Goal: Information Seeking & Learning: Learn about a topic

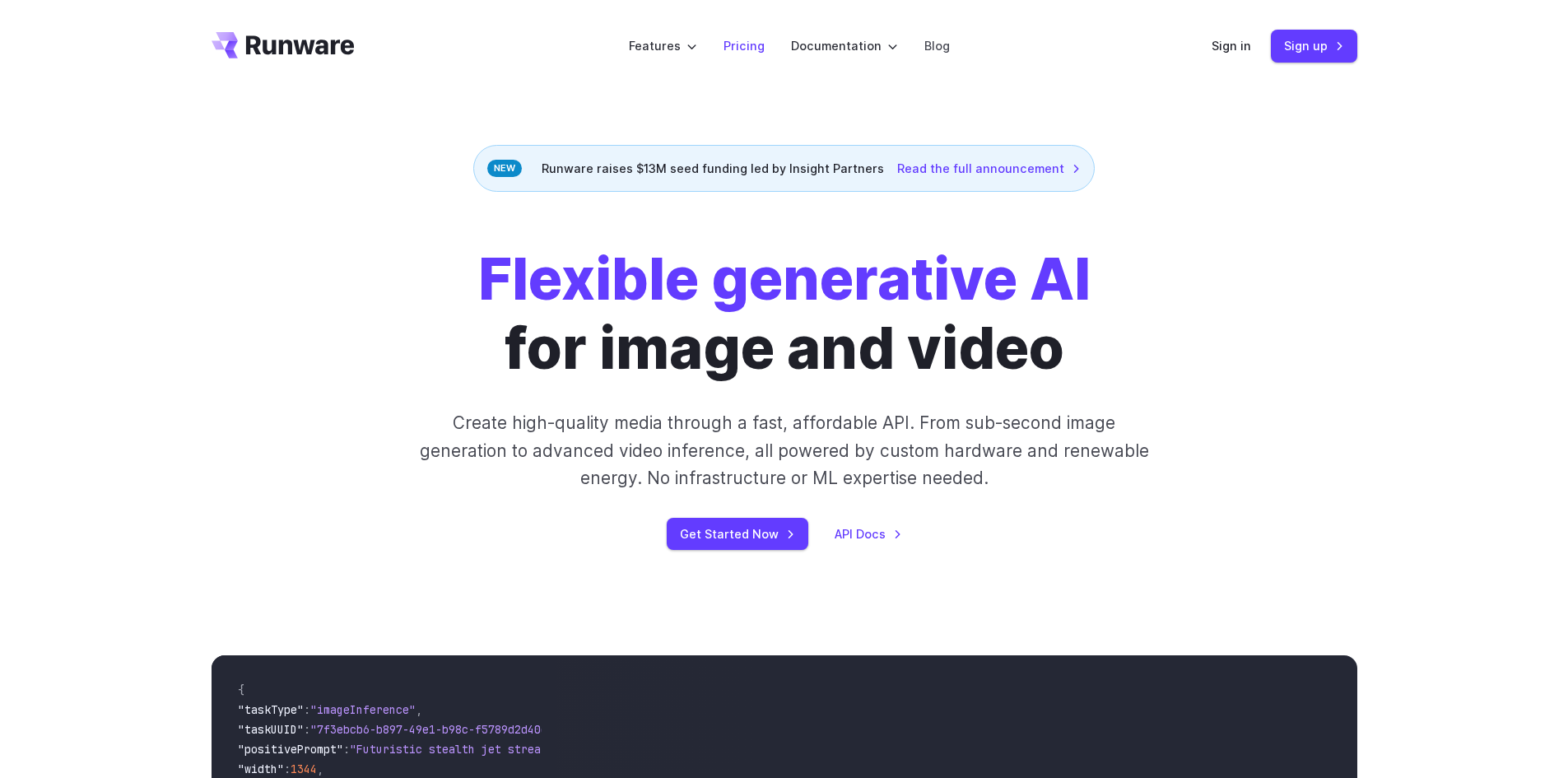
click at [733, 37] on link "Pricing" at bounding box center [744, 45] width 41 height 19
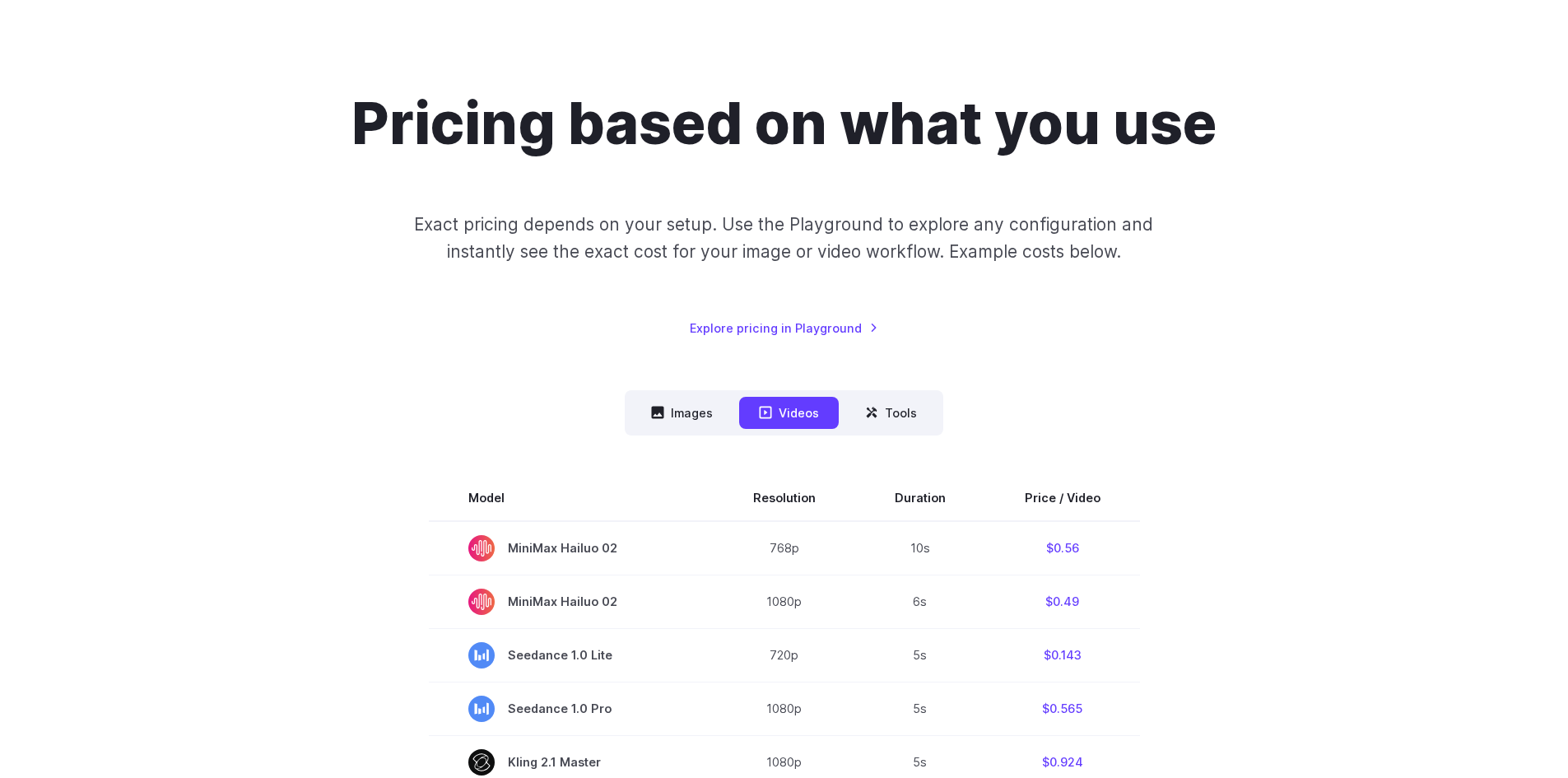
scroll to position [330, 0]
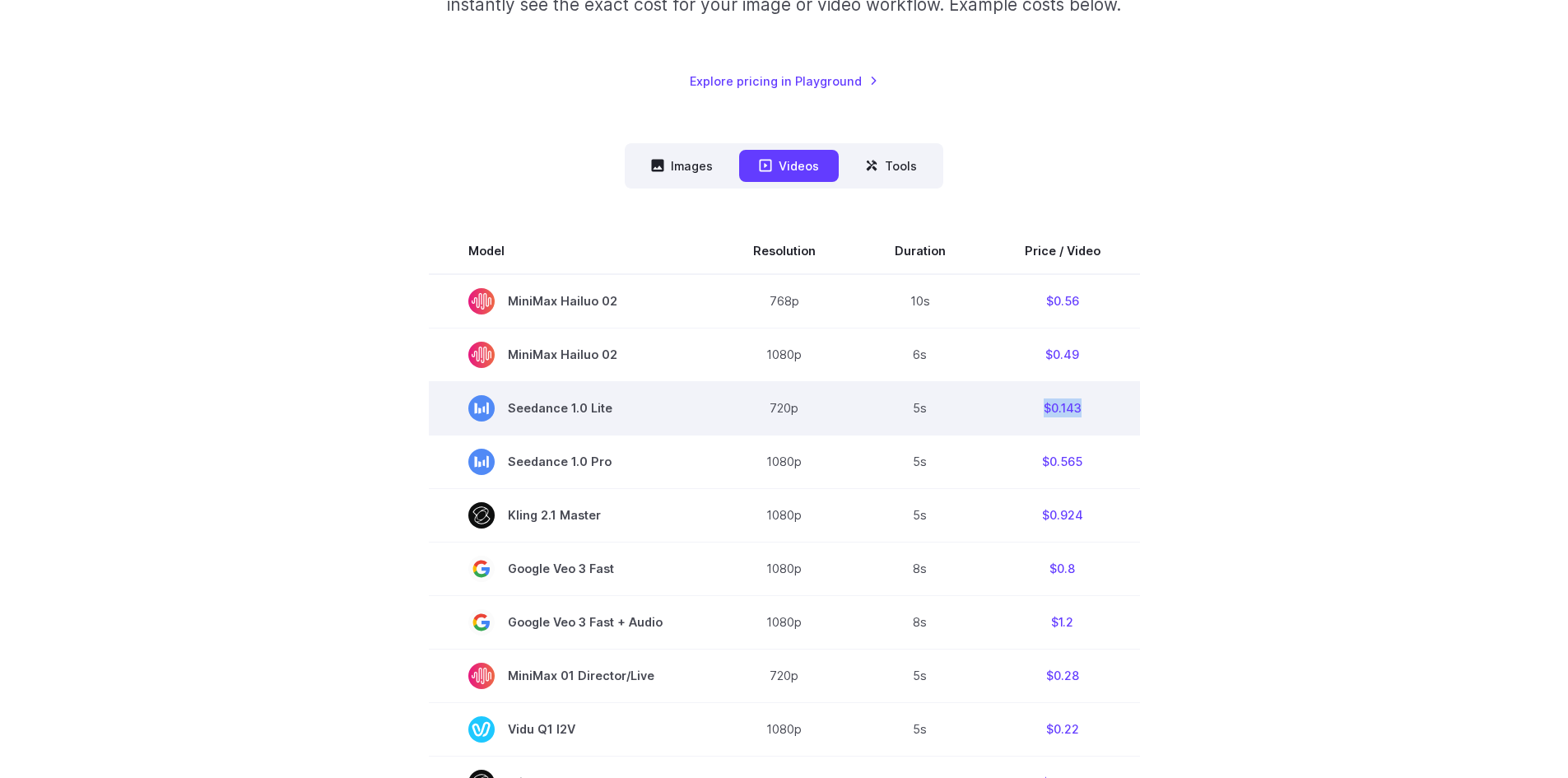
drag, startPoint x: 1041, startPoint y: 410, endPoint x: 1108, endPoint y: 403, distance: 67.4
click at [1108, 403] on td "$0.143" at bounding box center [1063, 407] width 155 height 53
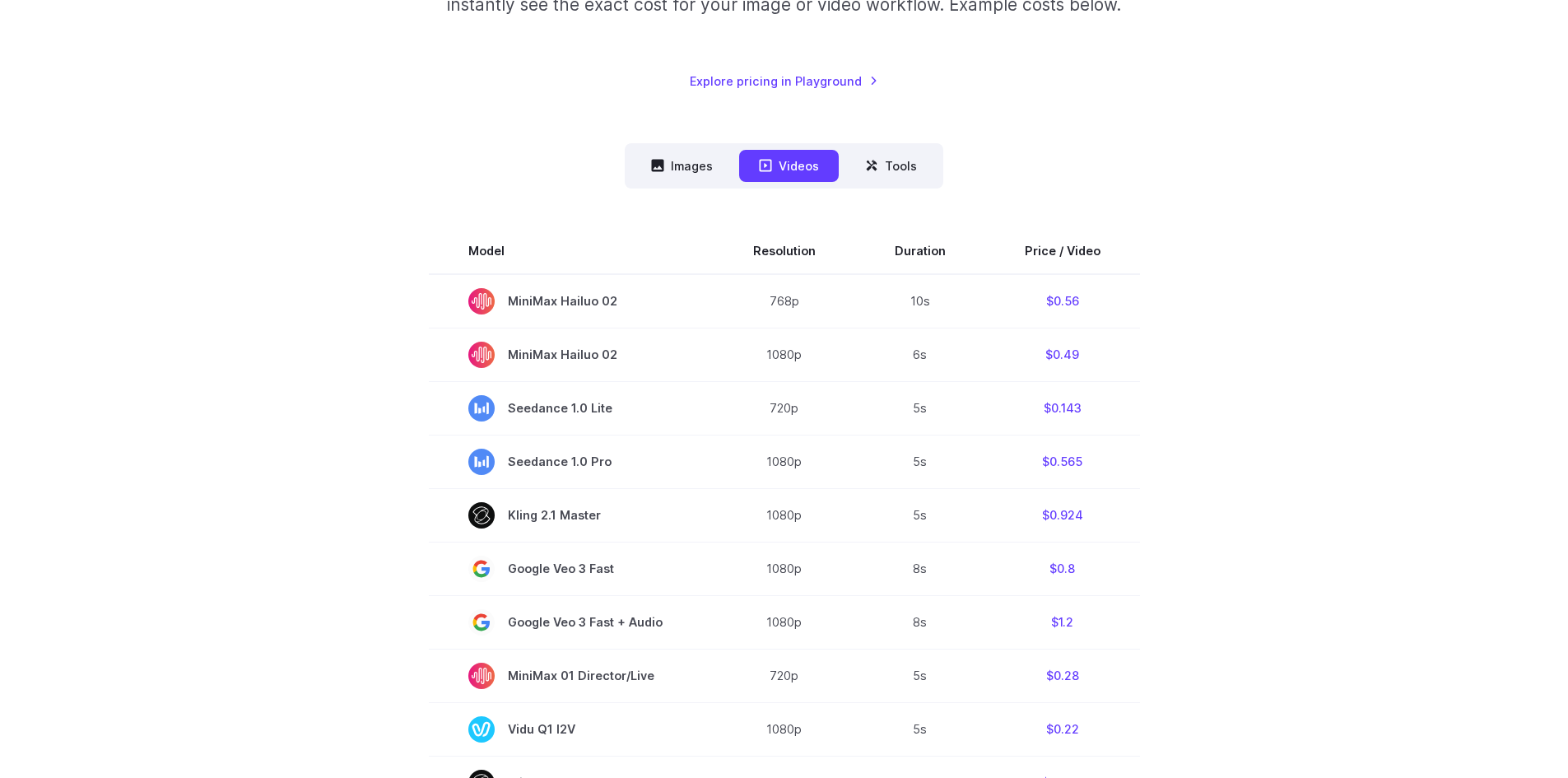
click at [1143, 398] on section "Model Resolution Duration Price / Video MiniMax Hailuo 02 768p 10s $0.56 MiniMa…" at bounding box center [784, 786] width 1146 height 1117
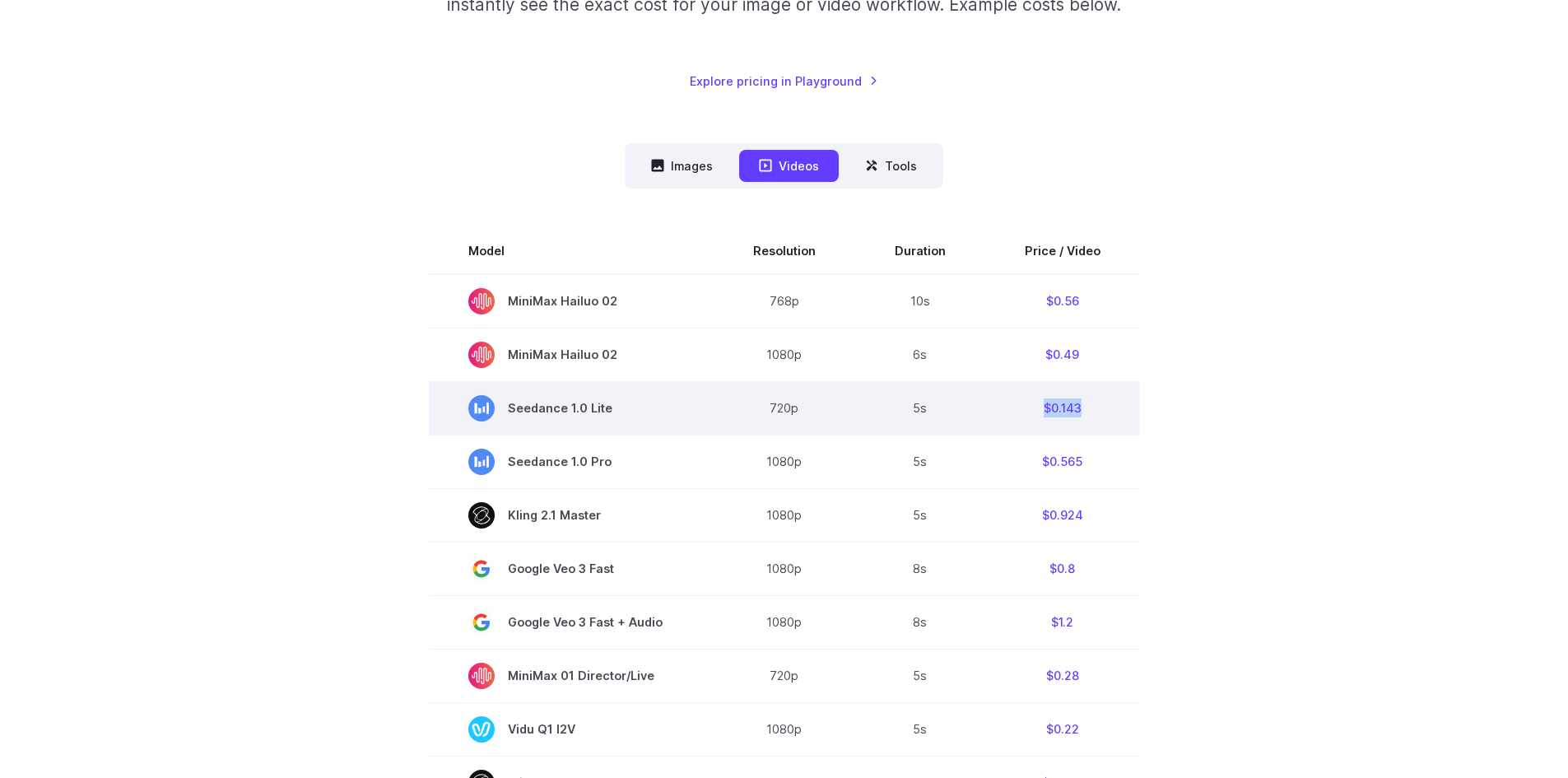
drag, startPoint x: 1027, startPoint y: 407, endPoint x: 1014, endPoint y: 407, distance: 13.0
click at [1014, 407] on td "$0.143" at bounding box center [1063, 407] width 155 height 53
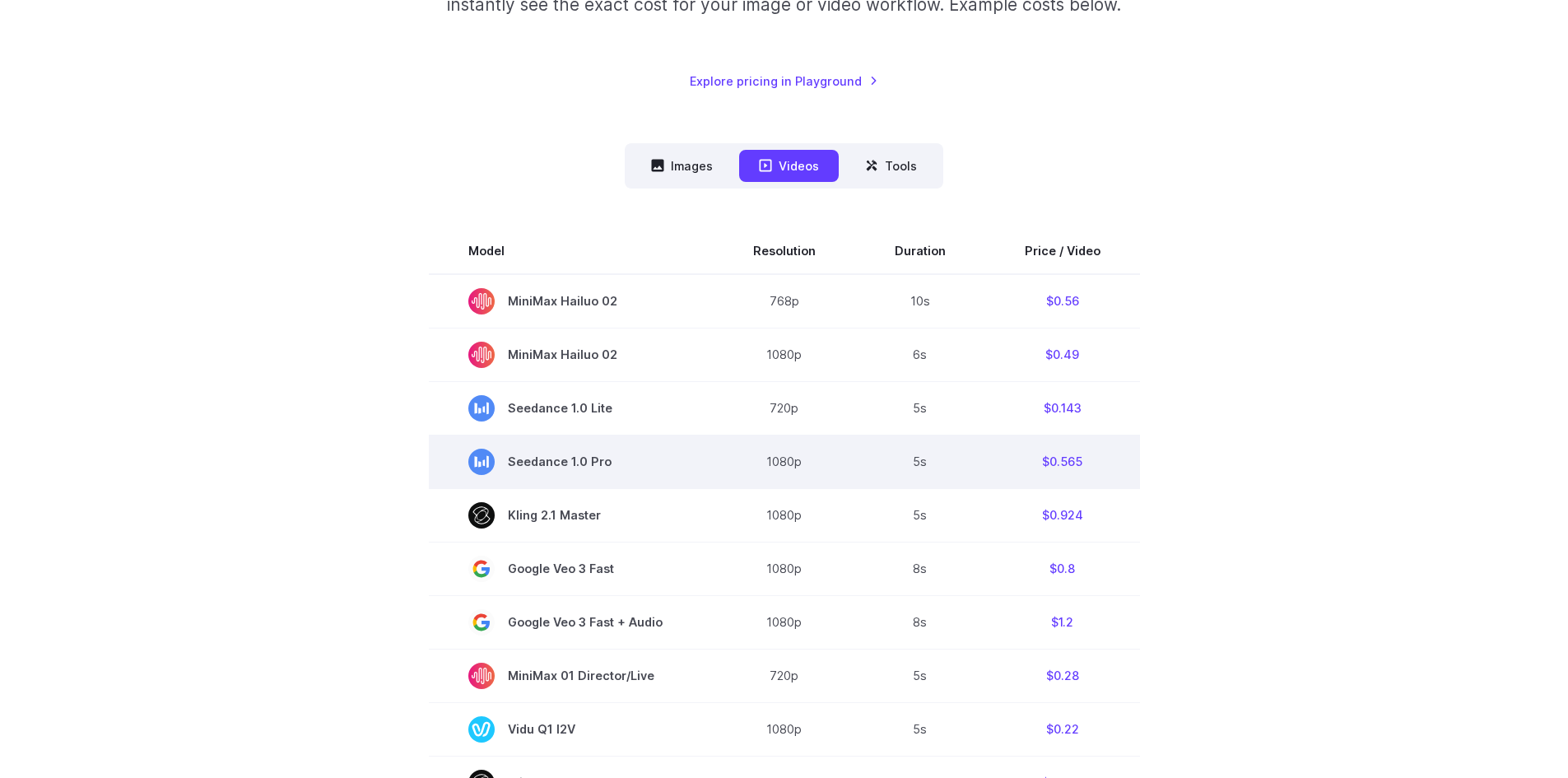
click at [920, 442] on td "5s" at bounding box center [920, 461] width 130 height 53
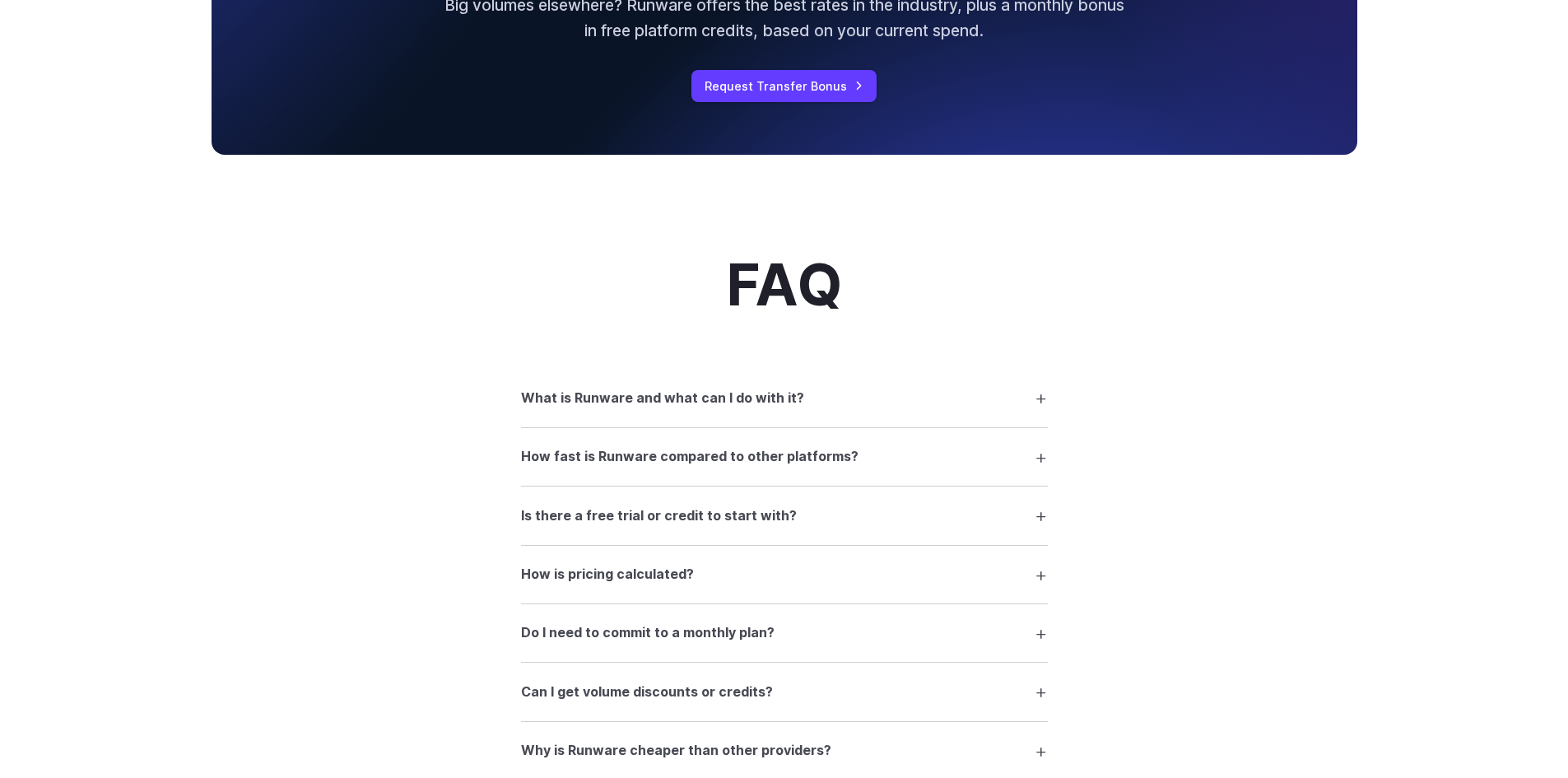
scroll to position [2552, 0]
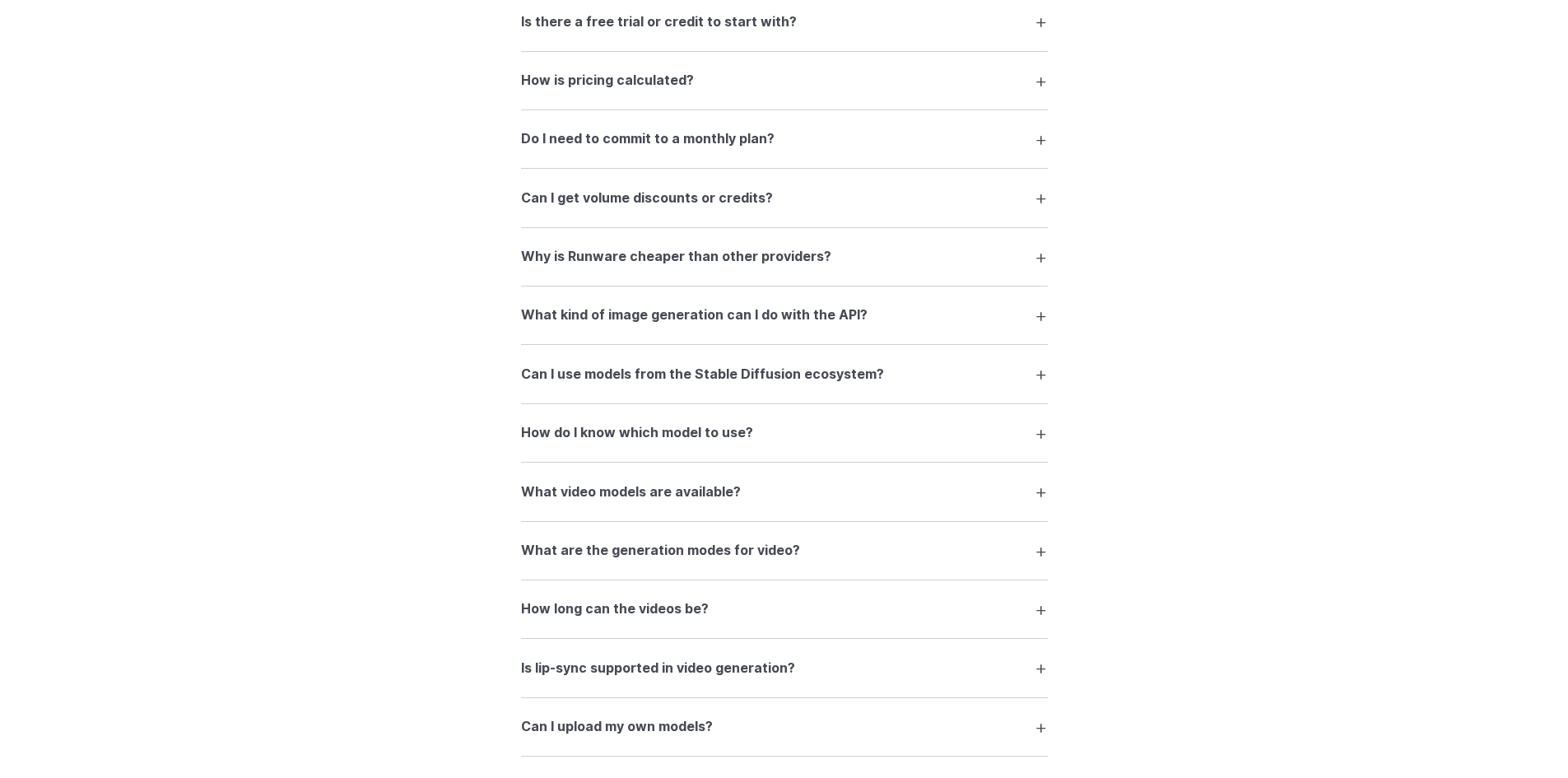
click at [5, 0] on div "FAQ What is Runware and what can I do with it? Runware is a high-performance AI…" at bounding box center [784, 434] width 1568 height 1508
